Goal: Task Accomplishment & Management: Manage account settings

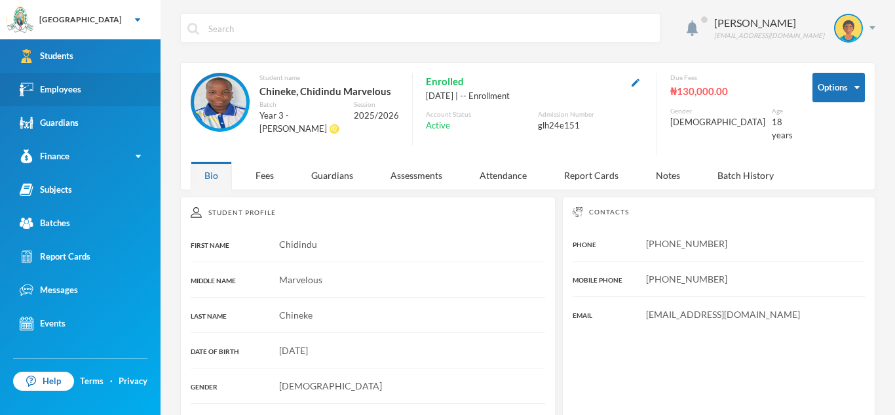
click at [98, 97] on link "Employees" at bounding box center [80, 89] width 160 height 33
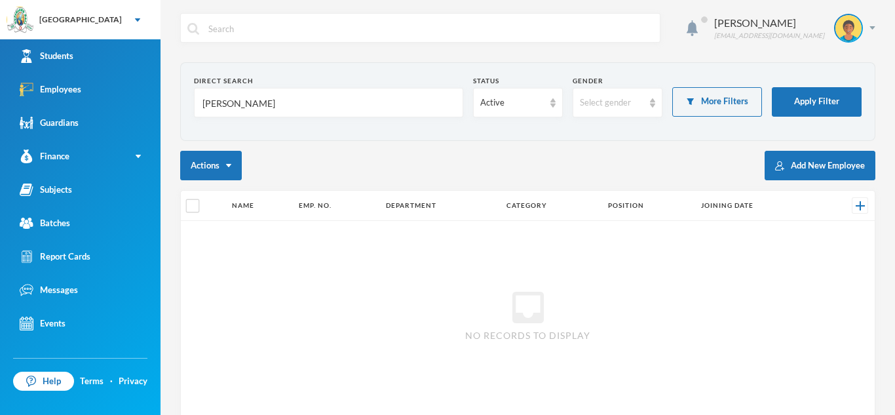
click at [292, 107] on input "[PERSON_NAME]" at bounding box center [328, 102] width 255 height 29
type input "A"
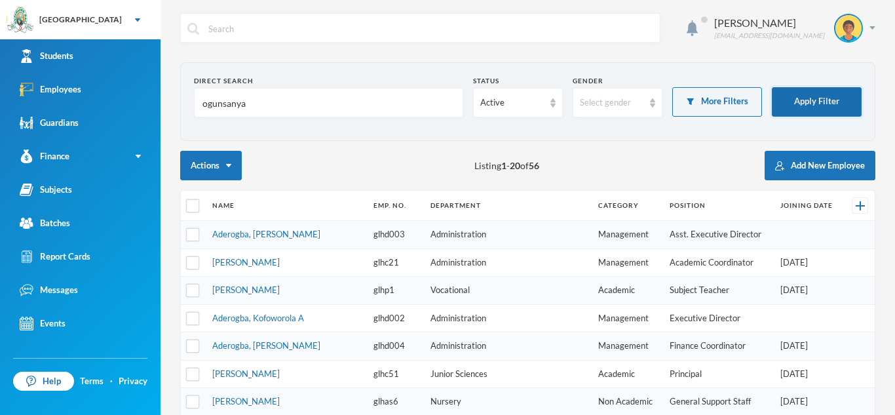
type input "ogunsanya"
click at [791, 106] on button "Apply Filter" at bounding box center [817, 101] width 90 height 29
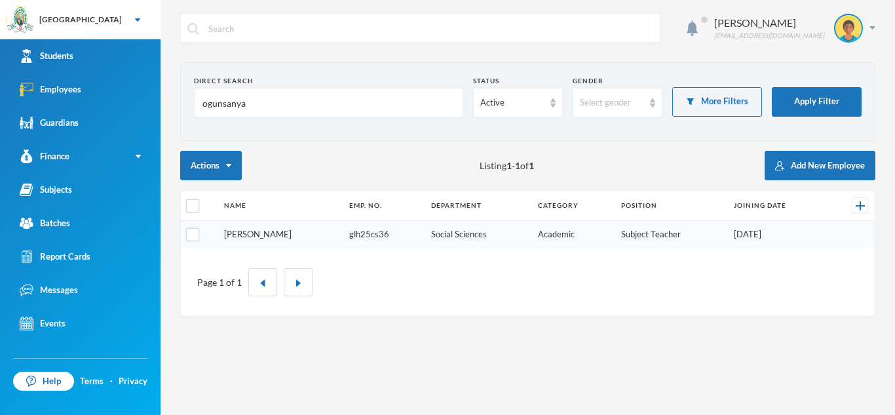
click at [283, 234] on link "[PERSON_NAME]" at bounding box center [257, 234] width 67 height 10
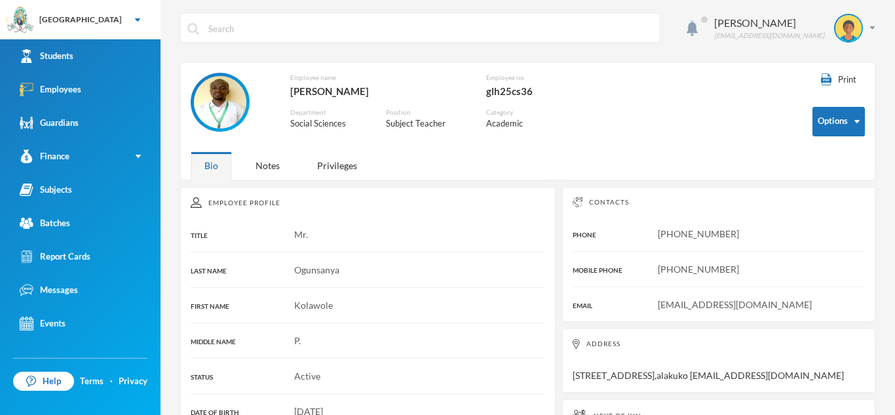
click at [661, 229] on span "[PHONE_NUMBER]" at bounding box center [698, 233] width 81 height 11
copy span "2348104864946"
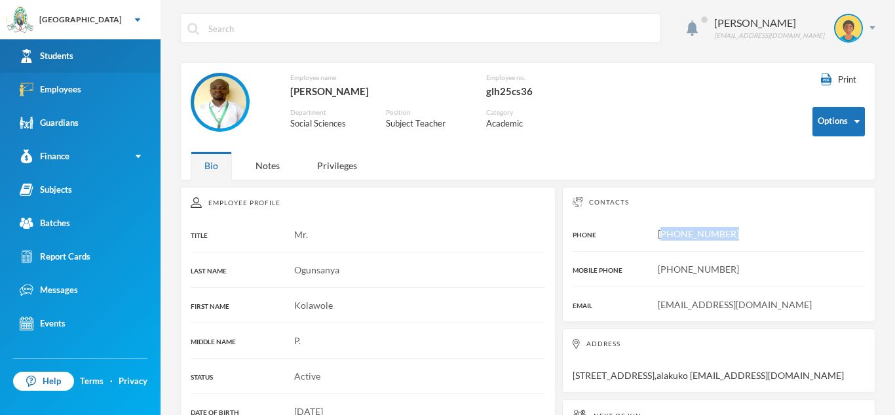
click at [141, 48] on link "Students" at bounding box center [80, 55] width 160 height 33
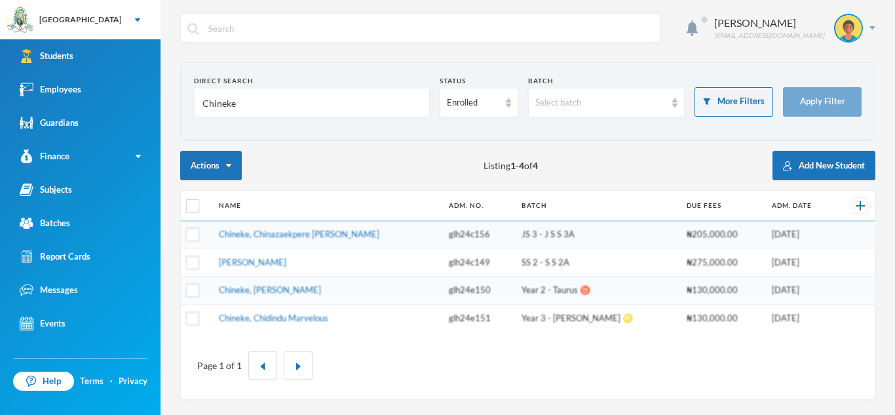
click at [238, 100] on input "Chineke" at bounding box center [311, 102] width 221 height 29
type input "diamond"
click at [803, 102] on button "Apply Filter" at bounding box center [822, 101] width 79 height 29
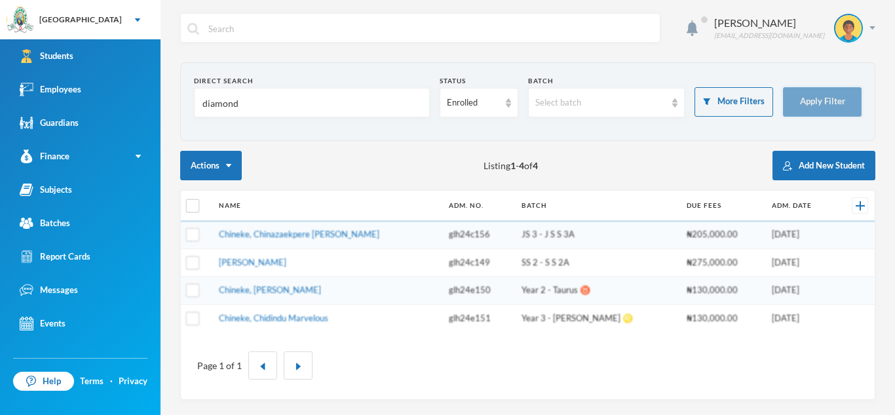
click at [803, 102] on button "Apply Filter" at bounding box center [822, 101] width 79 height 29
click at [802, 101] on button "Apply Filter" at bounding box center [822, 101] width 79 height 29
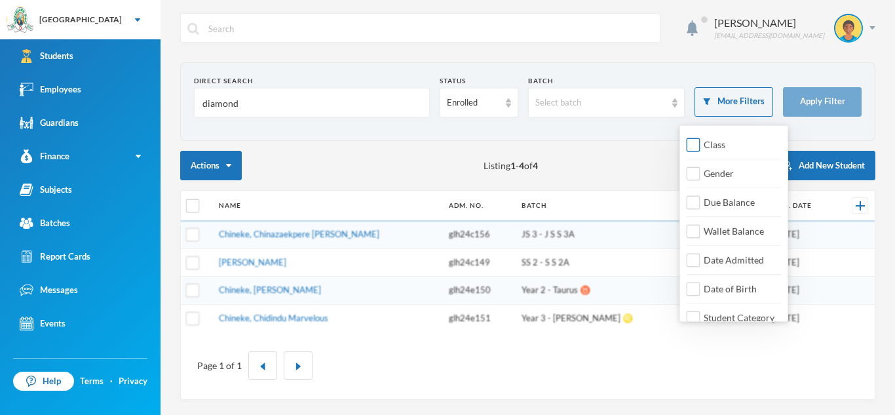
click at [711, 149] on span "Class" at bounding box center [714, 144] width 32 height 11
click at [700, 149] on input "Class" at bounding box center [693, 145] width 14 height 14
checkbox input "true"
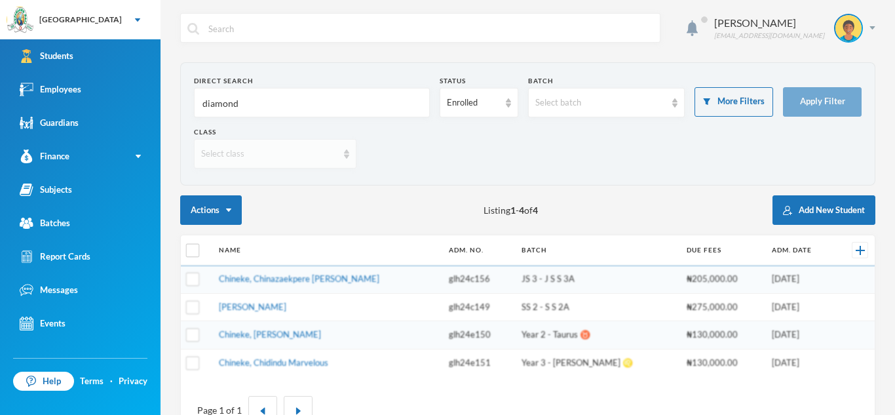
click at [350, 153] on div "Select class" at bounding box center [275, 153] width 162 height 29
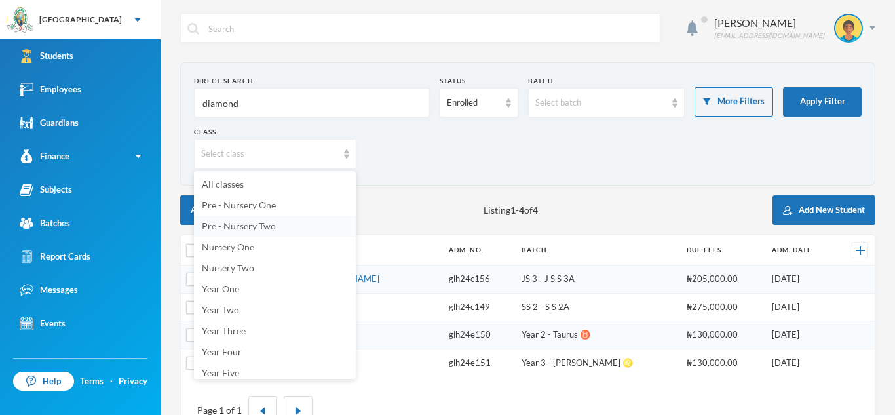
click at [274, 229] on span "Pre - Nursery Two" at bounding box center [239, 225] width 74 height 11
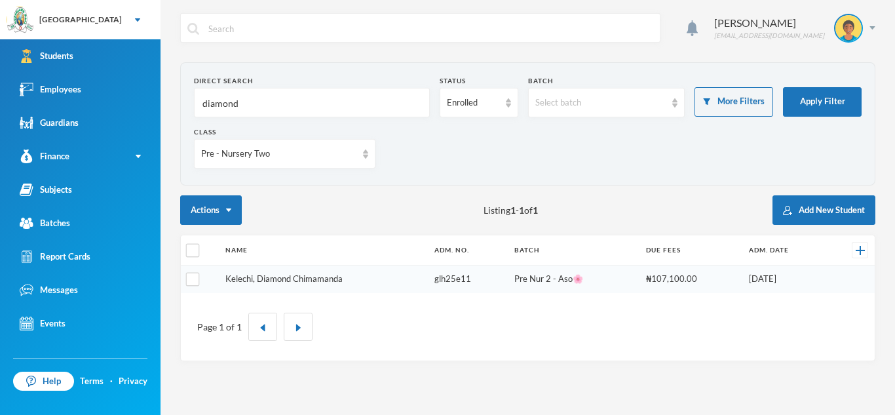
click at [302, 280] on link "Kelechi, Diamond Chimamanda" at bounding box center [283, 278] width 117 height 10
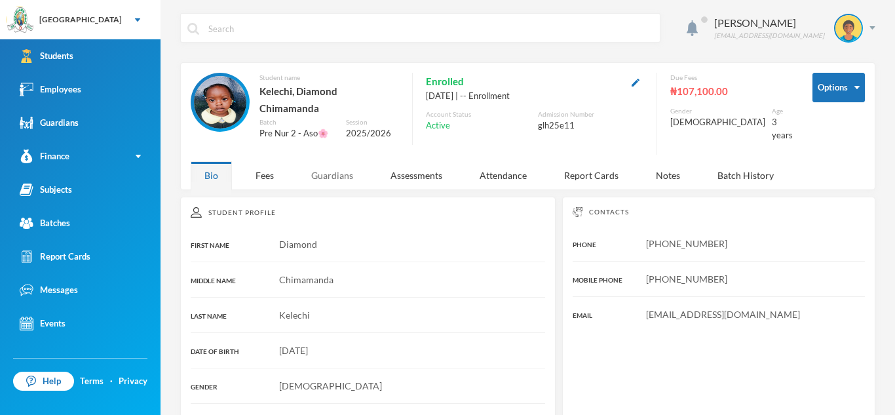
click at [330, 165] on div "Guardians" at bounding box center [331, 175] width 69 height 28
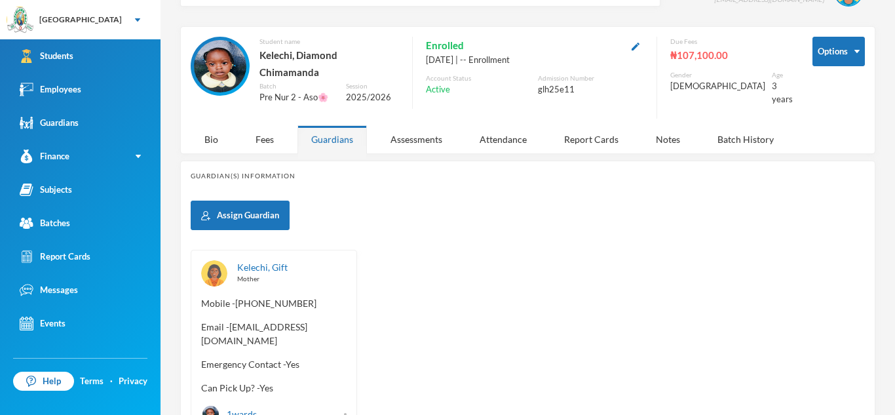
scroll to position [37, 0]
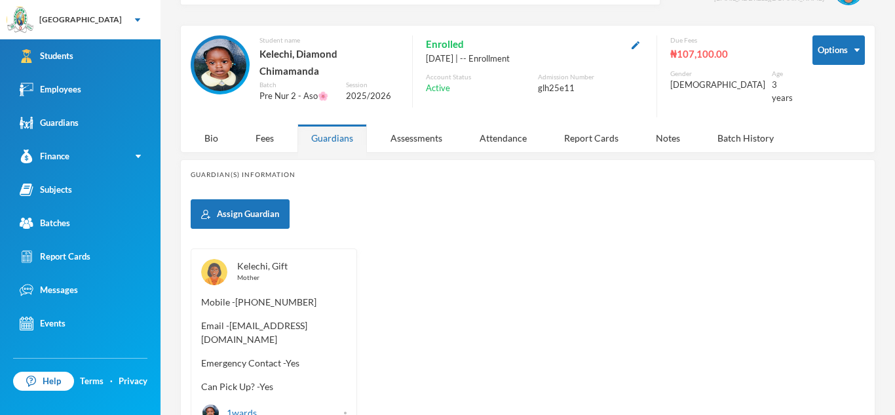
click at [255, 260] on link "Kelechi, Gift" at bounding box center [262, 265] width 50 height 11
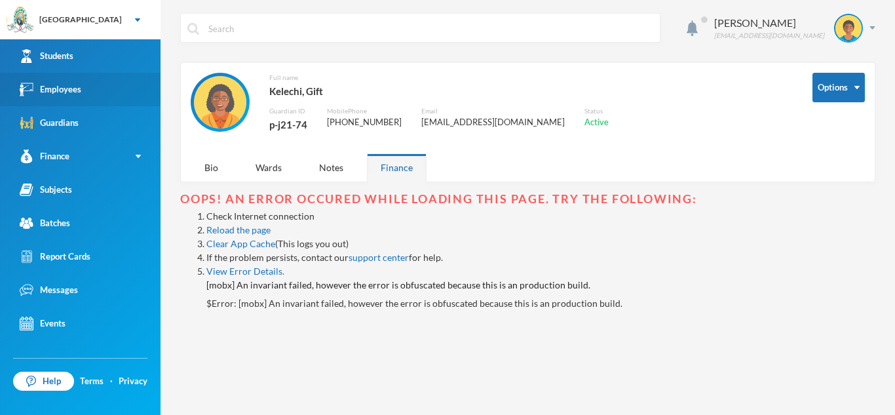
click at [74, 94] on div "Employees" at bounding box center [51, 90] width 62 height 14
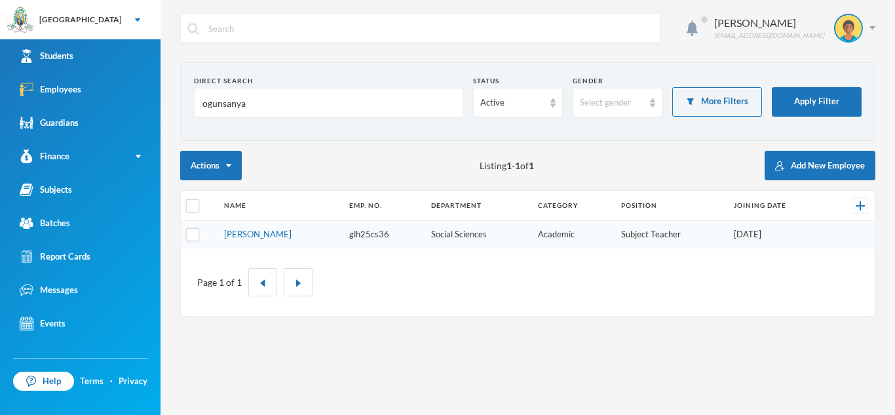
click at [269, 239] on td "[PERSON_NAME]" at bounding box center [279, 235] width 125 height 28
click at [269, 231] on link "[PERSON_NAME]" at bounding box center [257, 234] width 67 height 10
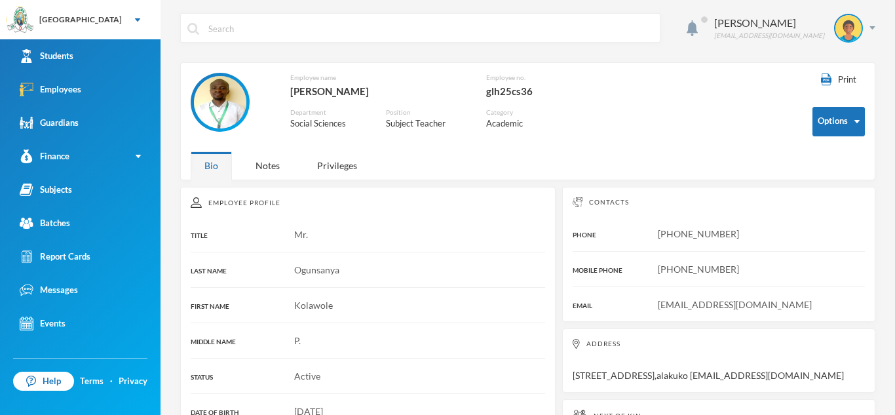
click at [229, 91] on img at bounding box center [220, 102] width 52 height 52
click at [225, 96] on img at bounding box center [220, 102] width 52 height 52
click at [837, 162] on button "Edit Employee" at bounding box center [818, 164] width 72 height 24
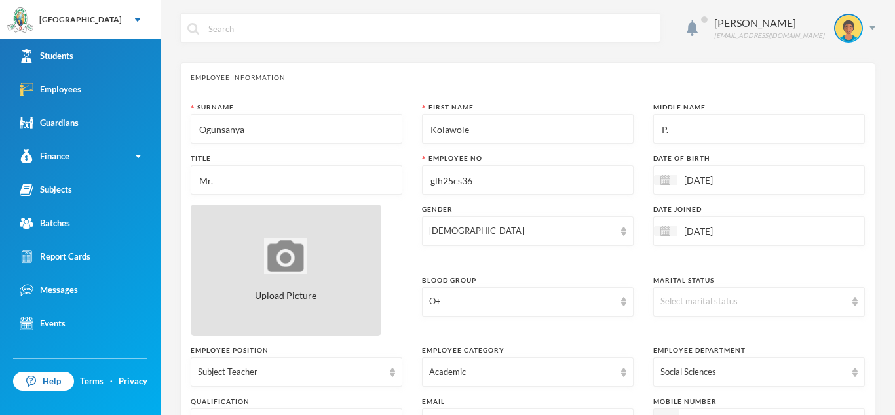
click at [282, 255] on img at bounding box center [285, 256] width 43 height 36
type input "C:\fakepath\1000655773.jpeg"
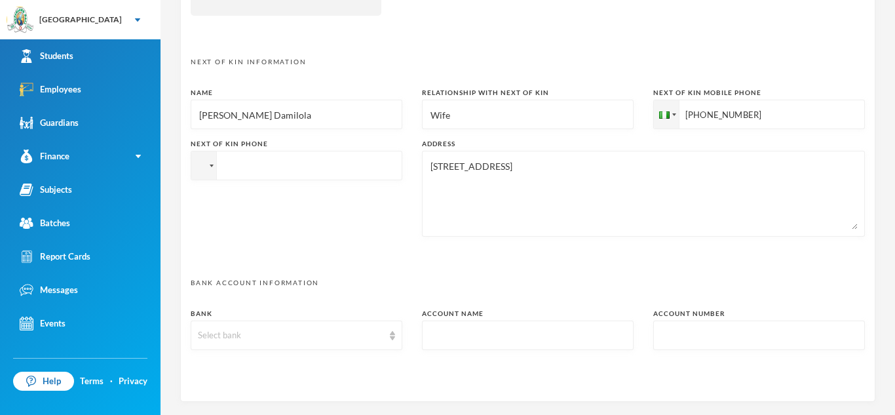
scroll to position [683, 0]
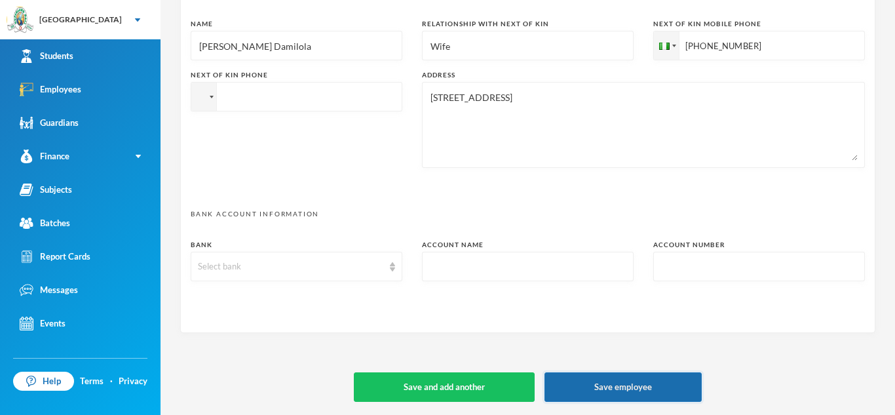
click at [661, 388] on button "Save employee" at bounding box center [622, 386] width 157 height 29
type textarea "1, sholol Street,Alakuko ognskola@gmail.com"
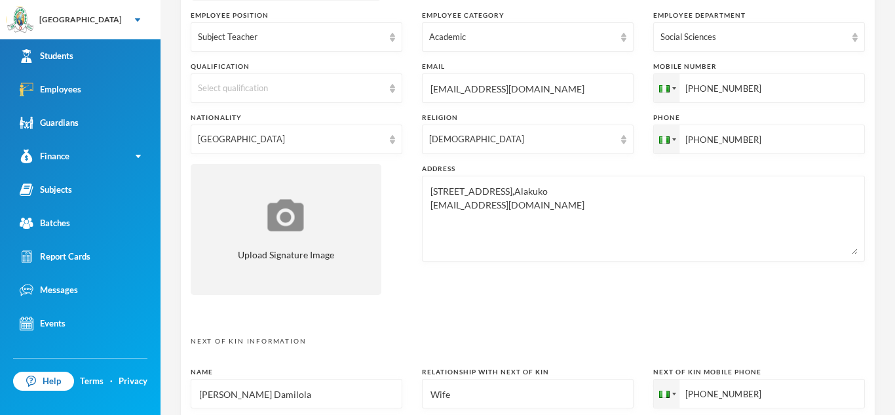
scroll to position [417, 0]
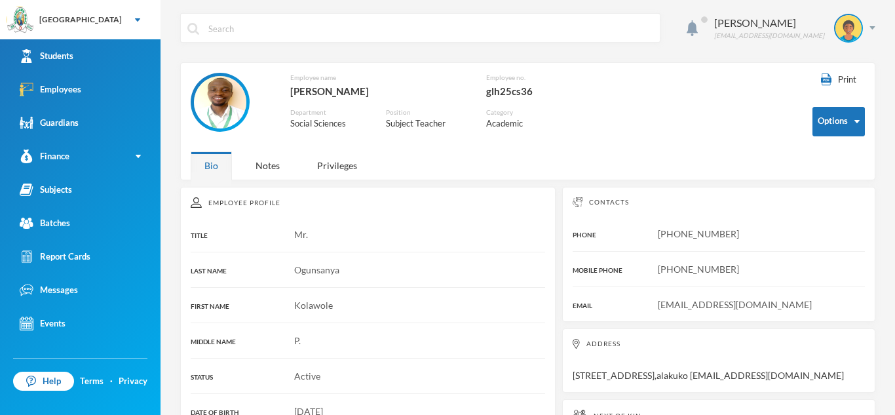
click at [211, 107] on img at bounding box center [220, 102] width 52 height 52
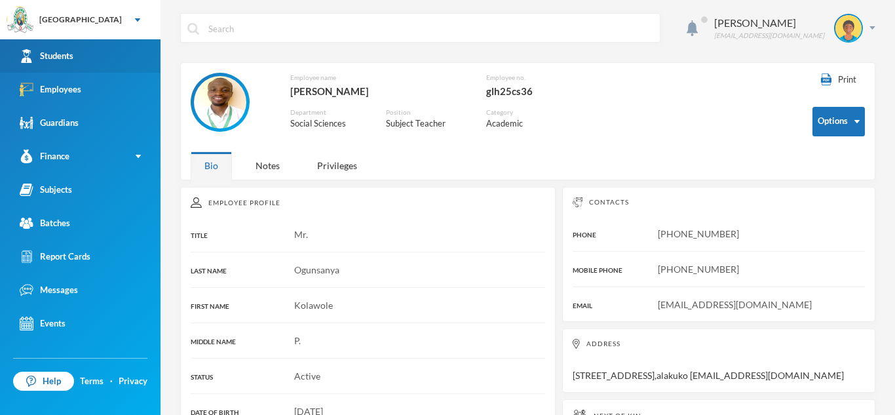
click at [86, 55] on link "Students" at bounding box center [80, 55] width 160 height 33
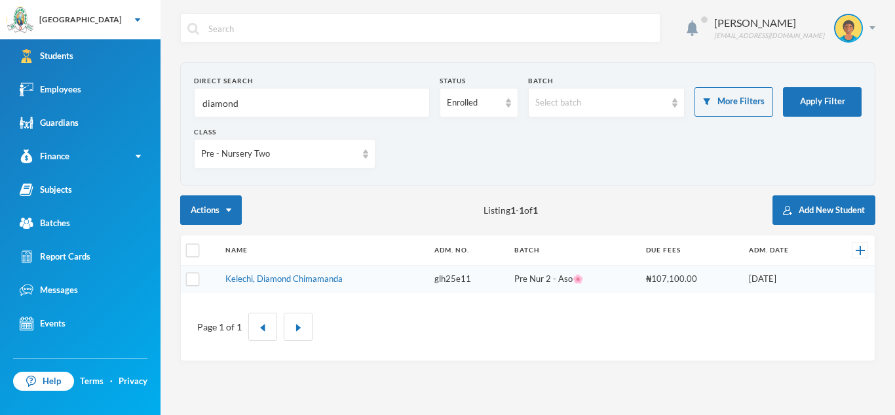
click at [312, 284] on td "Kelechi, Diamond Chimamanda" at bounding box center [323, 279] width 209 height 28
click at [310, 280] on link "Kelechi, Diamond Chimamanda" at bounding box center [283, 278] width 117 height 10
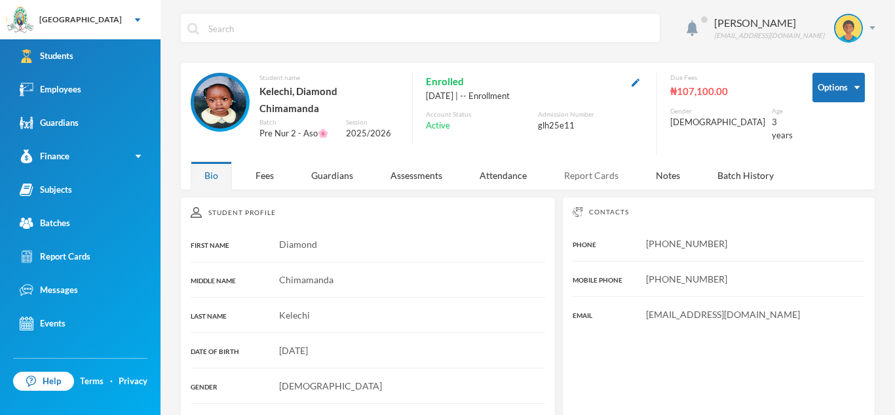
click at [595, 166] on div "Report Cards" at bounding box center [591, 175] width 82 height 28
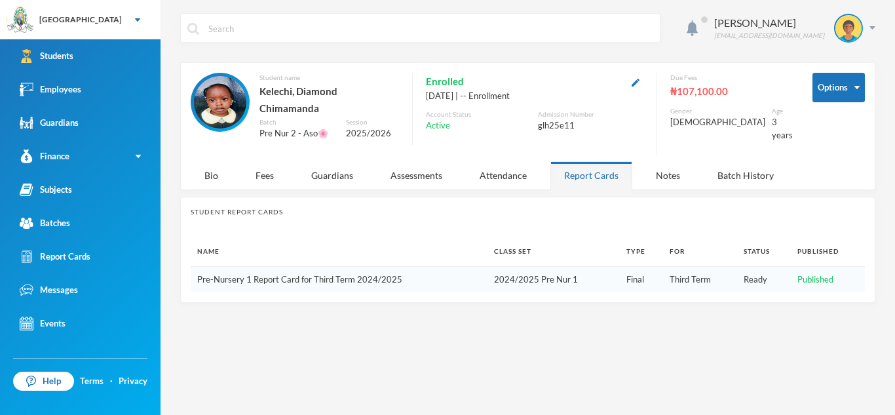
click at [372, 274] on link "Pre-Nursery 1 Report Card for Third Term 2024/2025" at bounding box center [299, 279] width 205 height 10
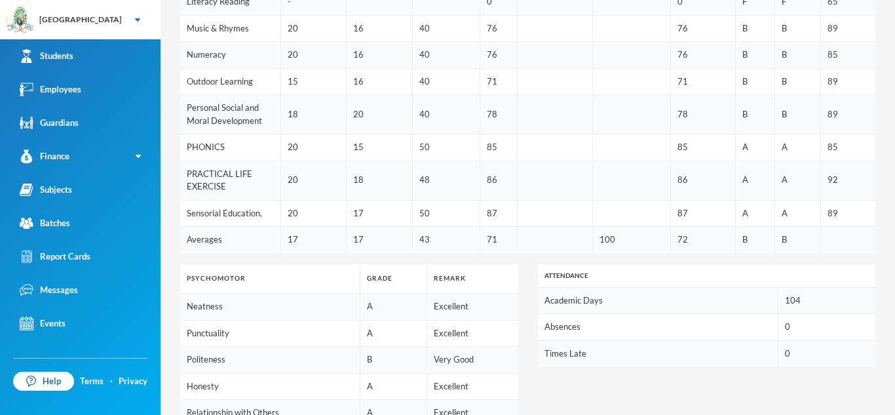
scroll to position [367, 0]
